Goal: Navigation & Orientation: Find specific page/section

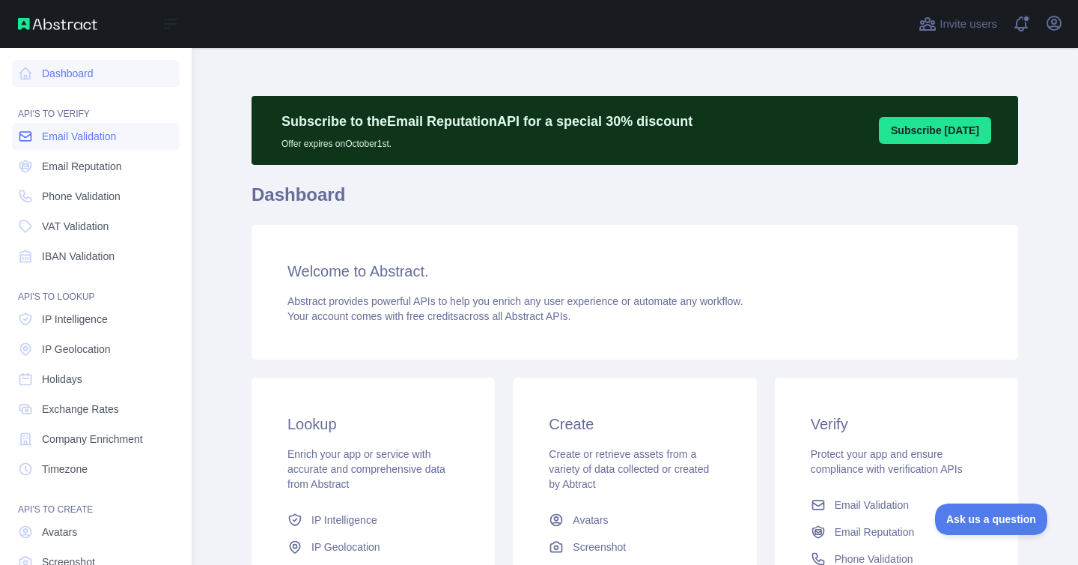
click at [67, 132] on span "Email Validation" at bounding box center [79, 136] width 74 height 15
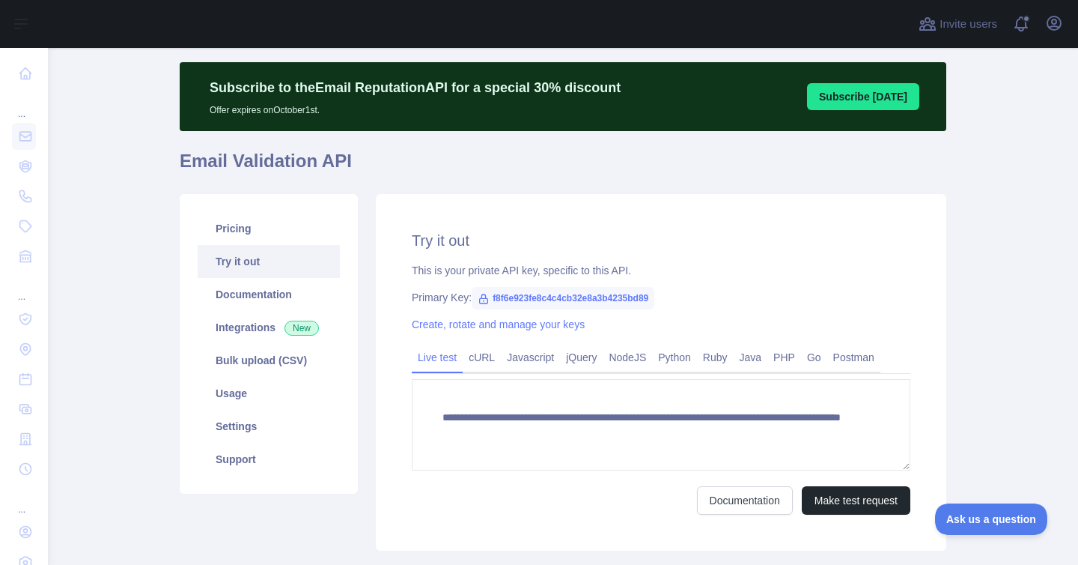
scroll to position [55, 0]
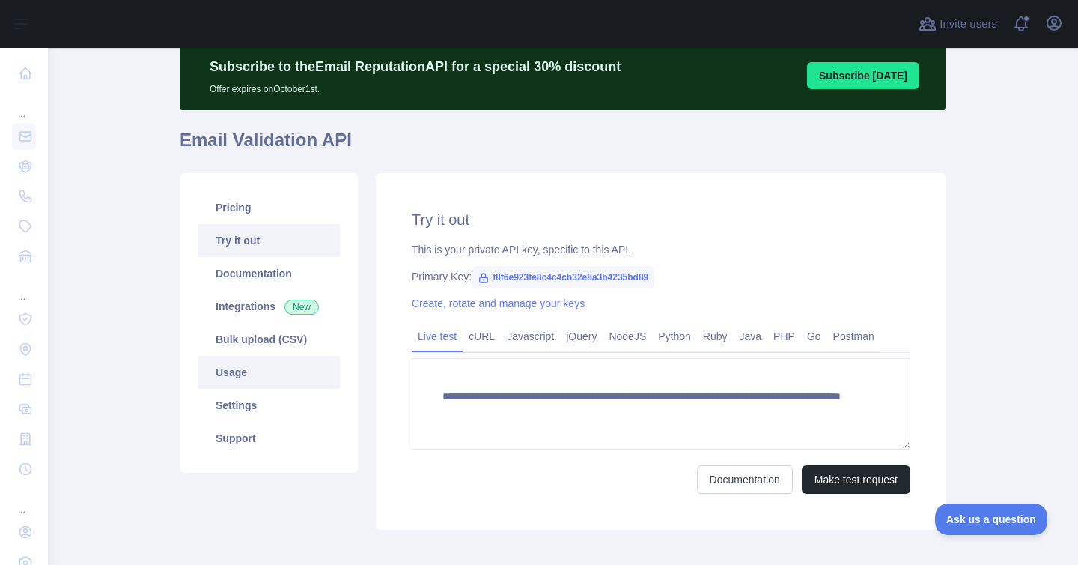
click at [234, 376] on link "Usage" at bounding box center [269, 372] width 142 height 33
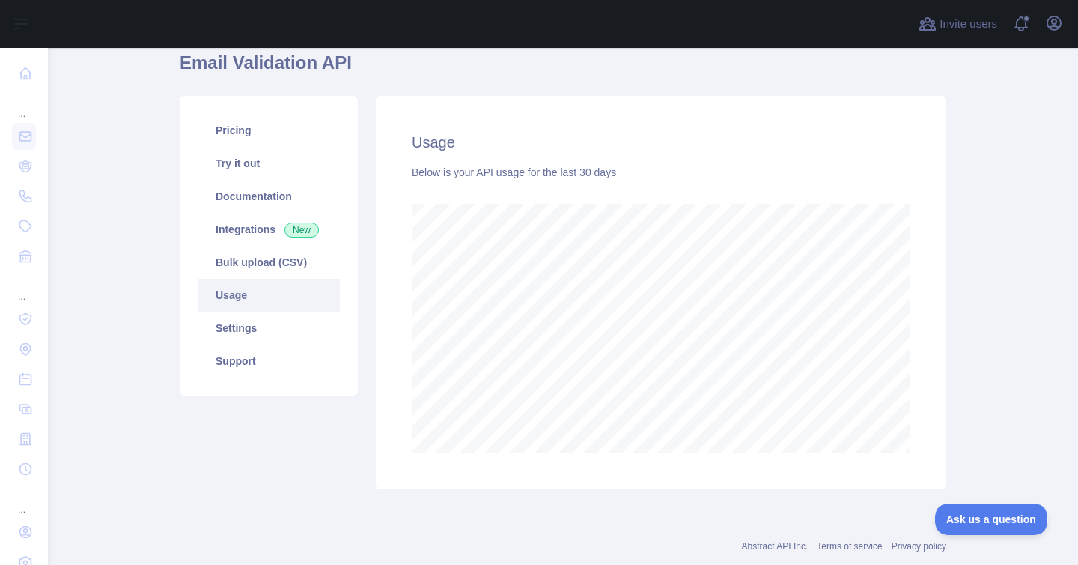
scroll to position [167, 0]
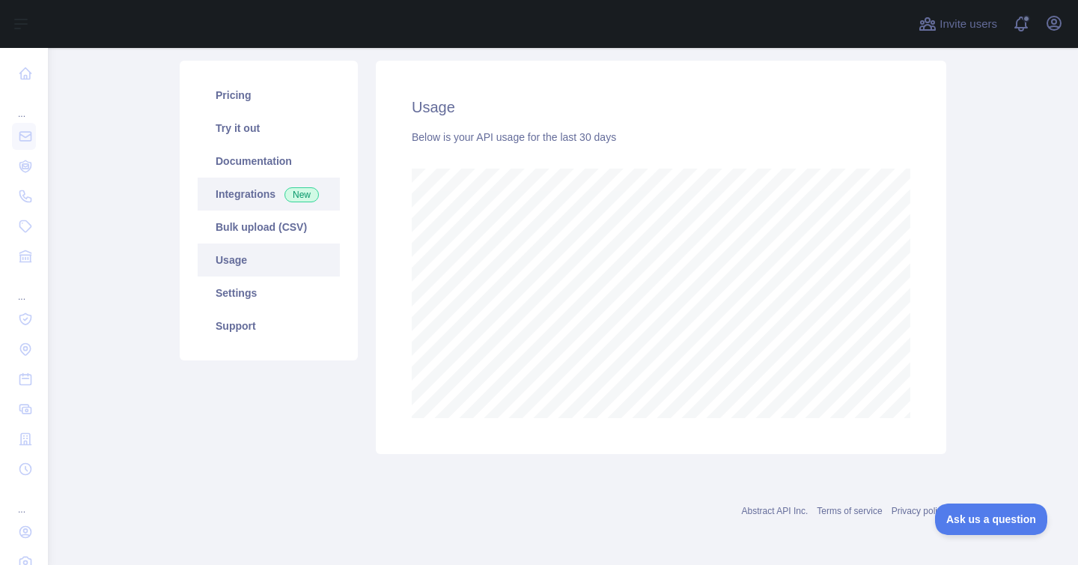
click at [252, 199] on link "Integrations New" at bounding box center [269, 193] width 142 height 33
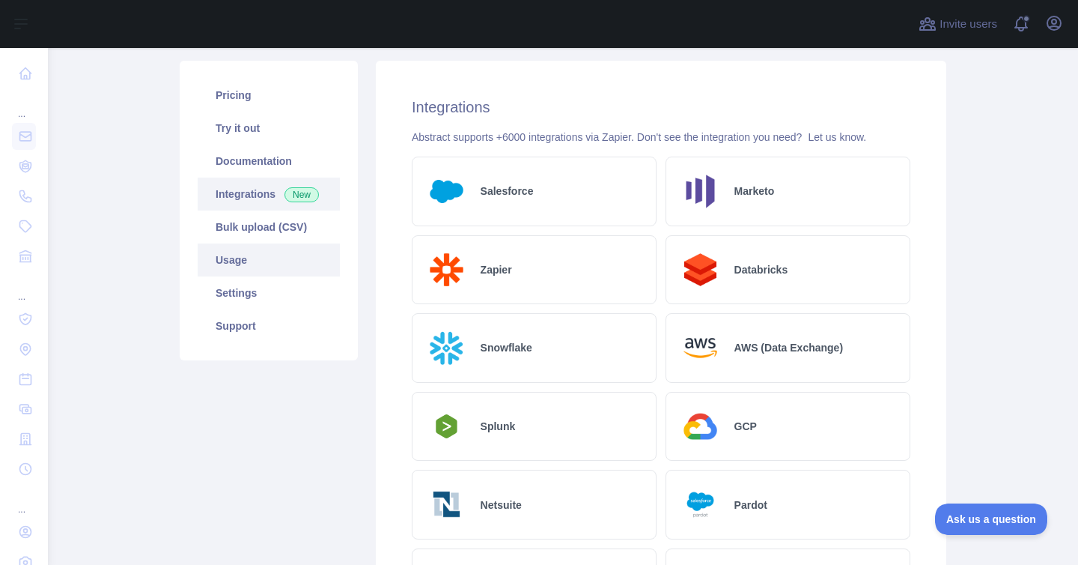
click at [240, 264] on link "Usage" at bounding box center [269, 259] width 142 height 33
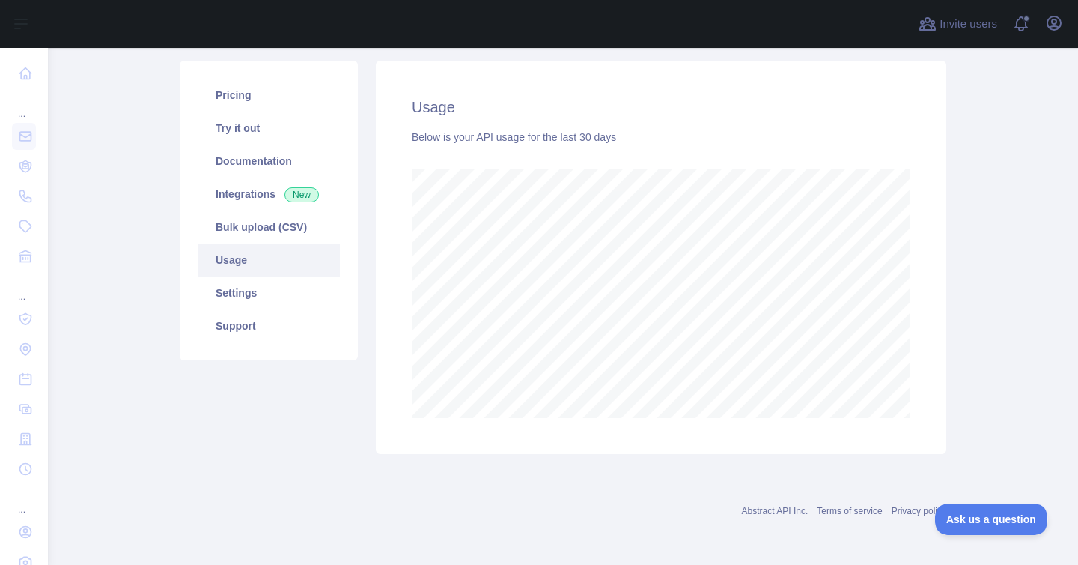
scroll to position [517, 1030]
